Goal: Find specific fact

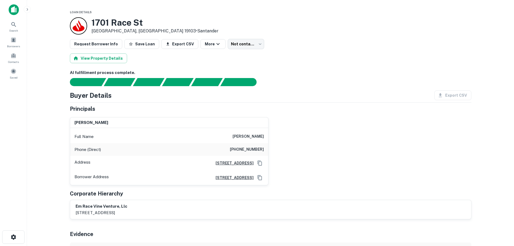
click at [234, 136] on h6 "edward j. fitzgerald" at bounding box center [247, 136] width 31 height 6
click at [257, 137] on h6 "edward j. fitzgerald" at bounding box center [247, 136] width 31 height 6
copy h6 "edward j. fitzgerald"
click at [267, 78] on div at bounding box center [267, 82] width 408 height 8
